Goal: Task Accomplishment & Management: Manage account settings

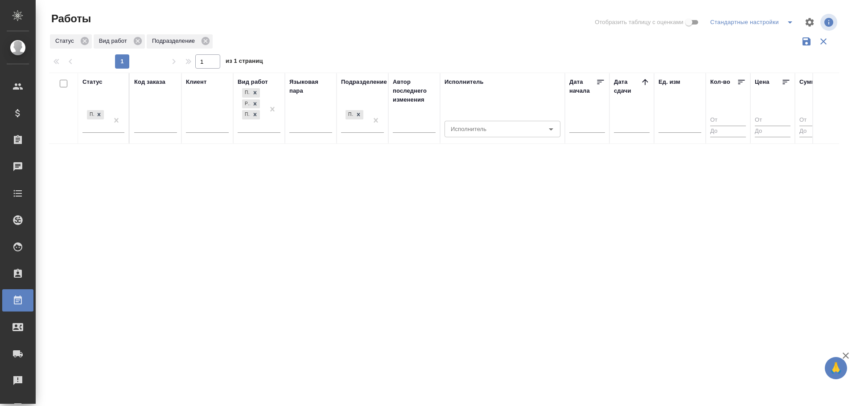
scroll to position [6, 0]
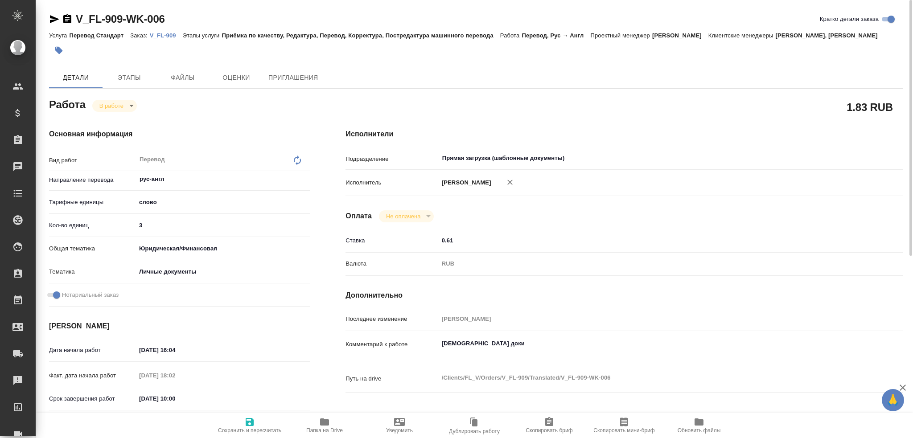
click at [172, 230] on input "3" at bounding box center [223, 225] width 174 height 13
type input "300"
click at [246, 419] on icon "button" at bounding box center [250, 422] width 8 height 8
type input "[PERSON_NAME]"
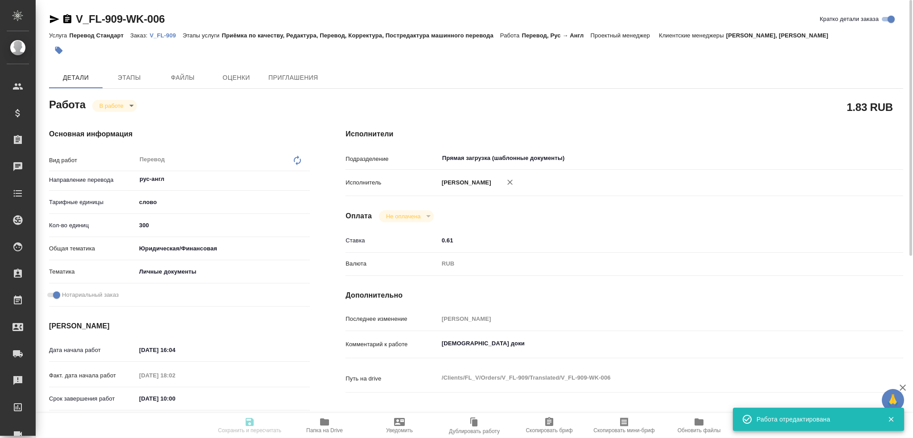
type input "inProgress"
type input "рус-англ"
type input "5a8b1489cc6b4906c91bfd90"
type input "300"
type input "yr-fn"
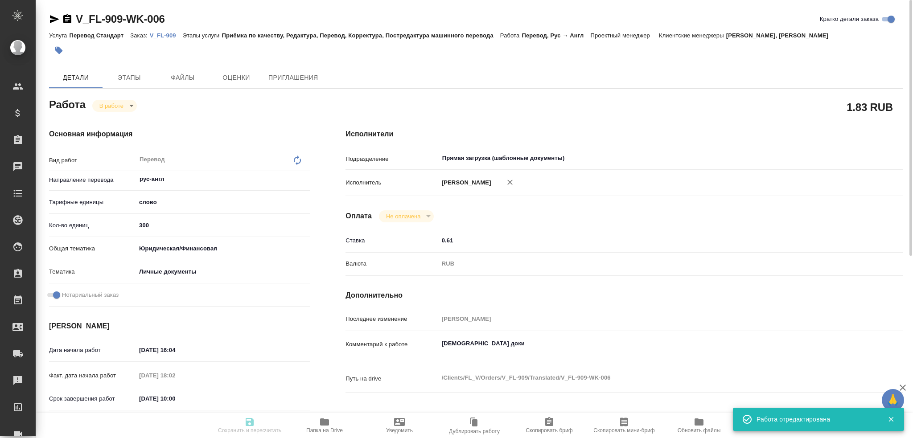
type input "5a8b8b956a9677013d343cfe"
checkbox input "true"
type input "[DATE] 16:04"
type input "[DATE] 18:02"
type input "[DATE] 10:00"
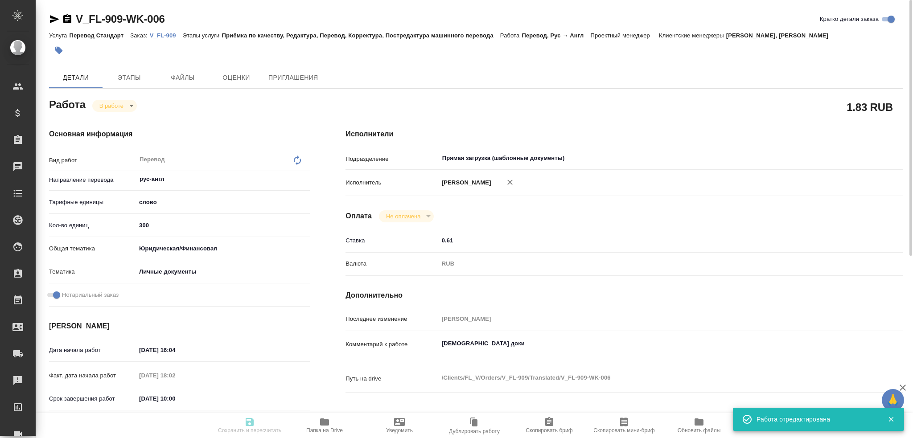
type input "[DATE] 14:00"
type input "Прямая загрузка (шаблонные документы)"
type input "notPayed"
type input "0.61"
type input "RUB"
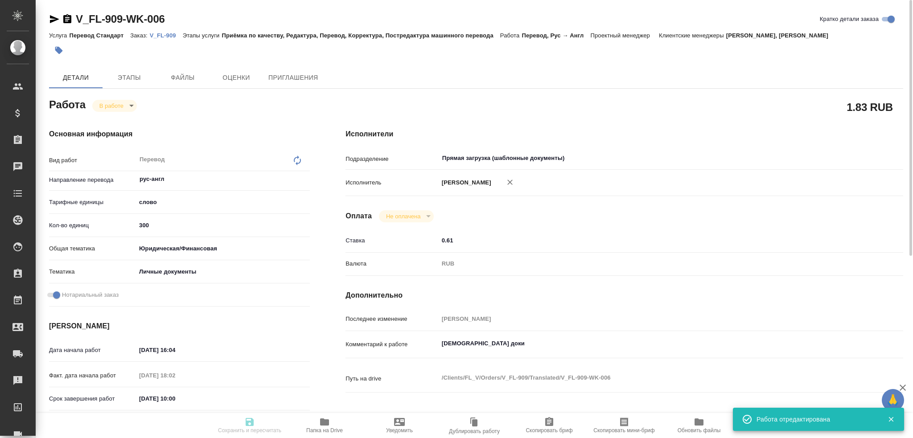
type input "[PERSON_NAME]"
type input "V_FL-909"
type input "Перевод Стандарт"
type input "Приёмка по качеству, Редактура, Перевод, Корректура, Постредактура машинного пе…"
type input "[PERSON_NAME], [PERSON_NAME]"
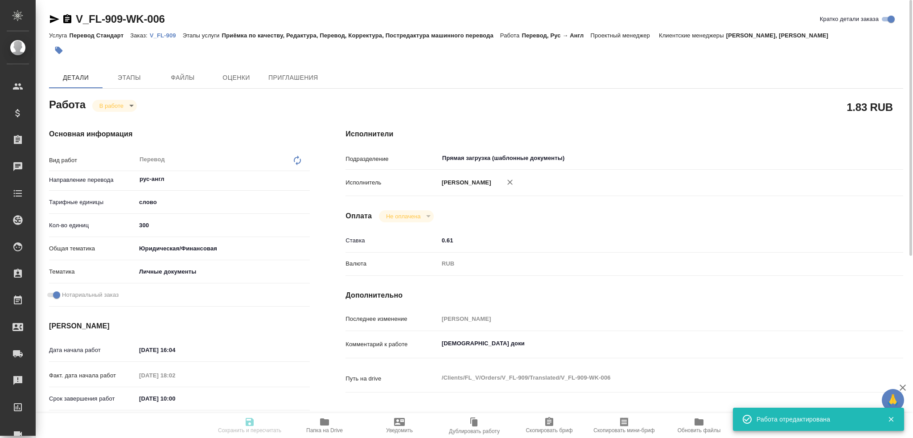
type input "[PERSON_NAME]"
type input "/Clients/FL_V/Orders/V_FL-909"
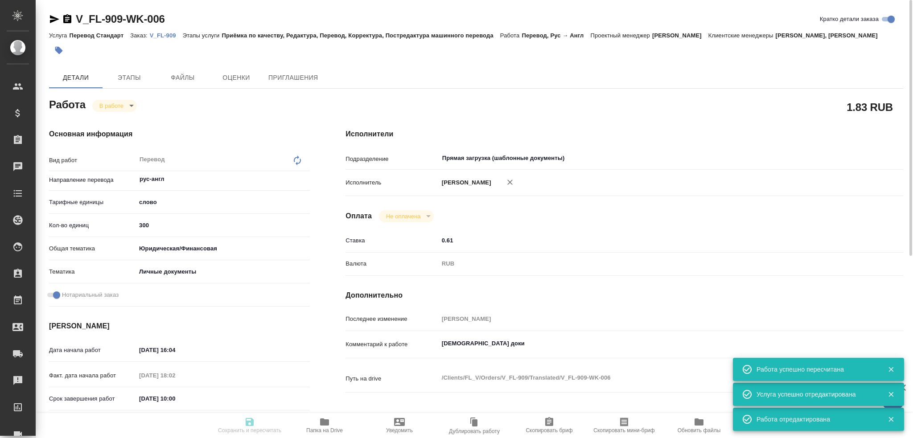
type input "inProgress"
type input "рус-англ"
type input "5a8b1489cc6b4906c91bfd90"
type input "300"
type input "yr-fn"
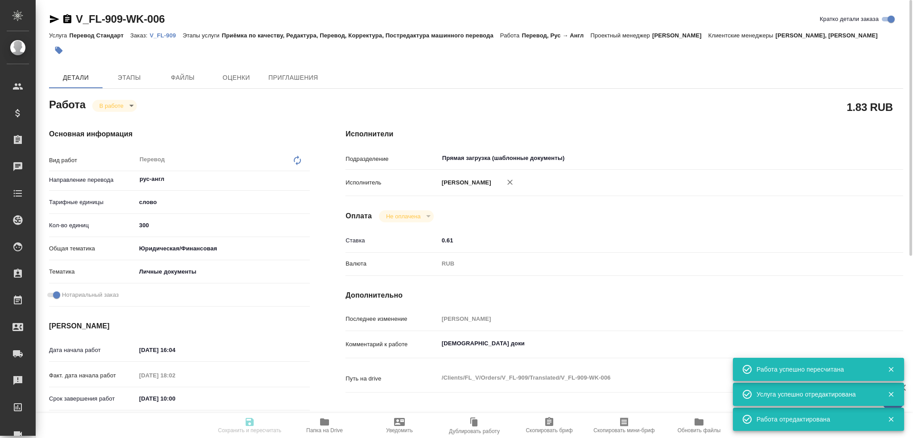
type input "5a8b8b956a9677013d343cfe"
checkbox input "true"
type input "[DATE] 16:04"
type input "[DATE] 18:02"
type input "[DATE] 10:00"
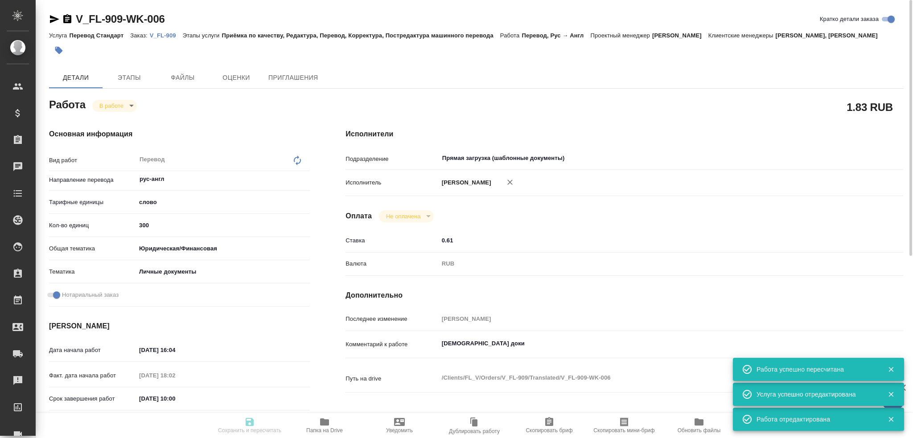
type input "[DATE] 14:00"
type input "Прямая загрузка (шаблонные документы)"
type input "notPayed"
type input "0.61"
type input "RUB"
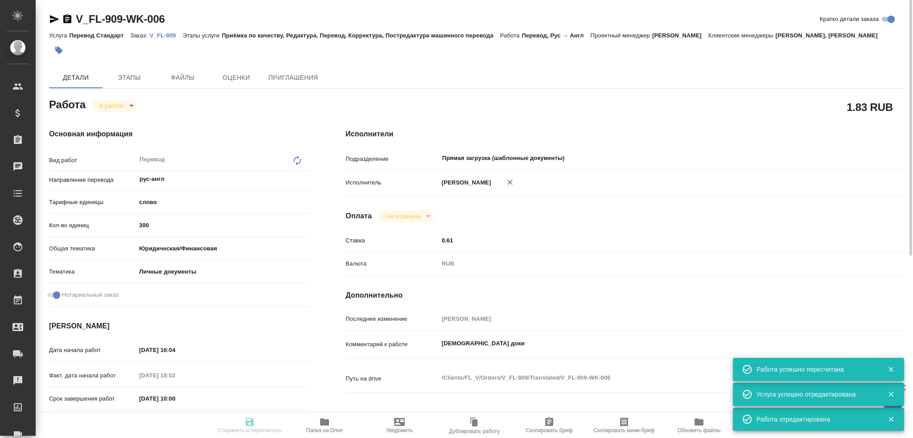
type input "[PERSON_NAME]"
type input "V_FL-909"
type input "Перевод Стандарт"
type input "Приёмка по качеству, Редактура, Перевод, Корректура, Постредактура машинного пе…"
type input "[PERSON_NAME], [PERSON_NAME]"
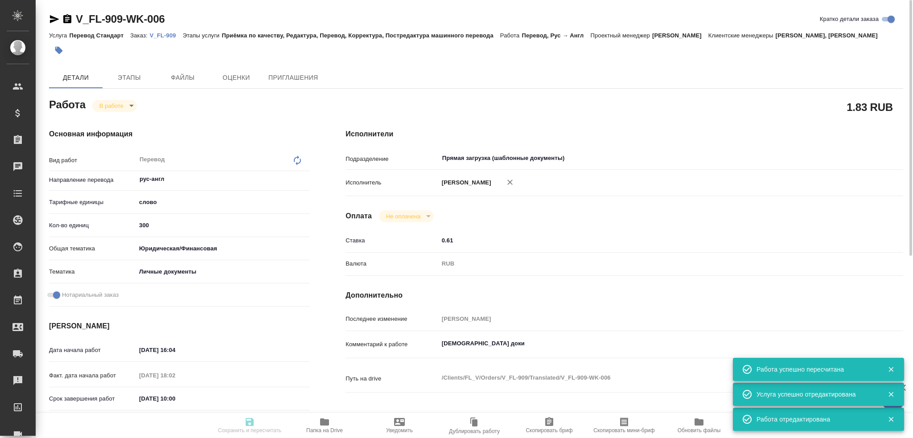
type input "[PERSON_NAME]"
type input "/Clients/FL_V/Orders/V_FL-909"
click at [115, 110] on body "🙏 .cls-1 fill:#fff; AWATERA [PERSON_NAME] Спецификации Заказы 0 Чаты Todo Проек…" at bounding box center [456, 219] width 913 height 438
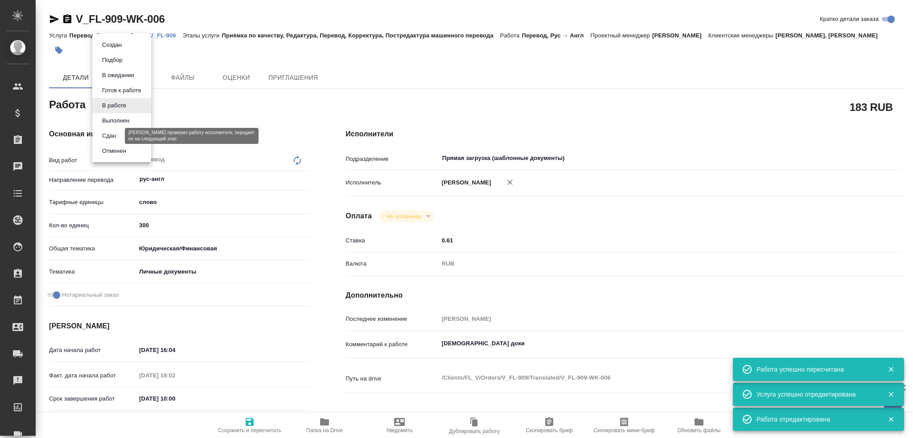
click at [118, 139] on button "Сдан" at bounding box center [108, 136] width 19 height 10
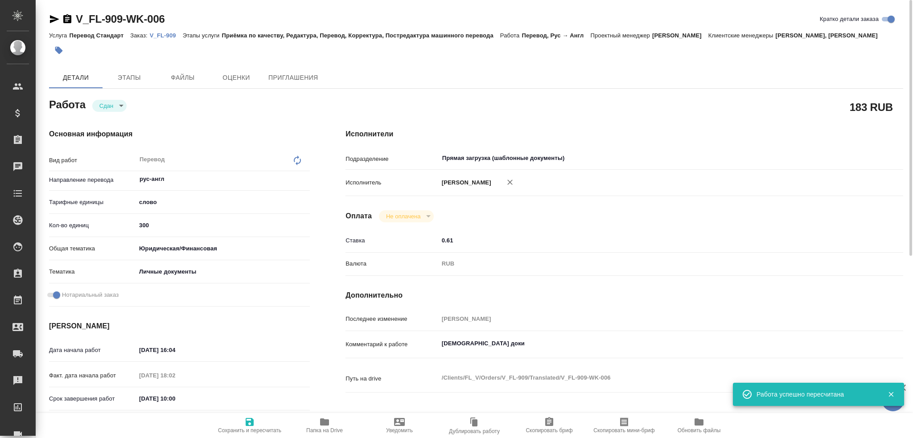
type textarea "x"
